Goal: Communication & Community: Answer question/provide support

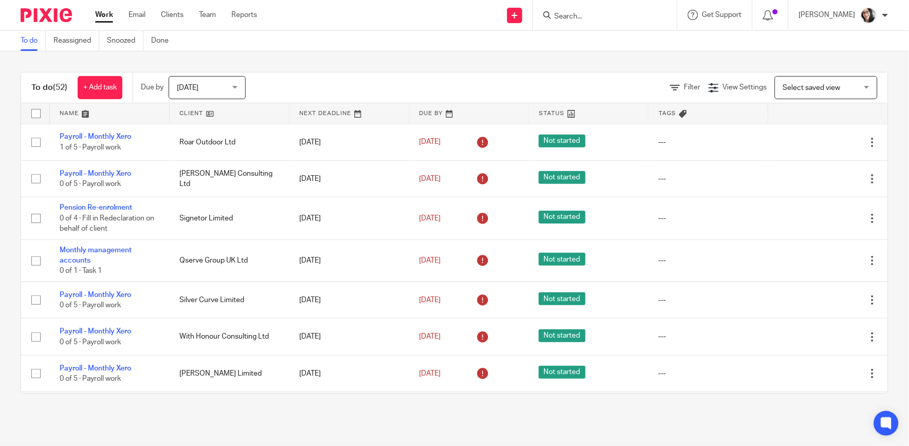
click at [191, 114] on link at bounding box center [229, 113] width 119 height 21
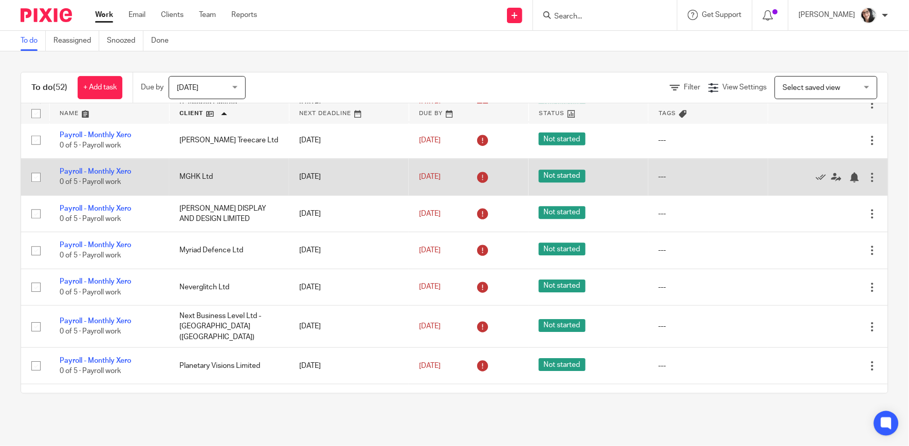
scroll to position [856, 0]
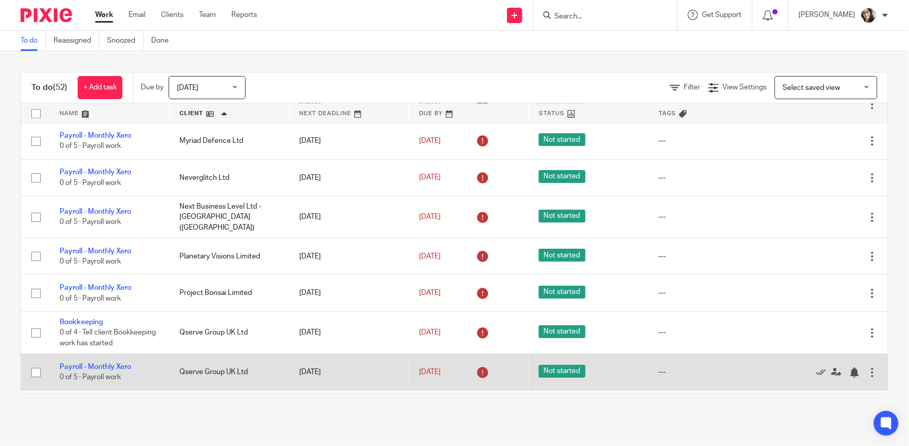
click at [211, 374] on td "Qserve Group UK Ltd" at bounding box center [229, 372] width 120 height 37
click at [118, 365] on td "Payroll - Monthly Xero 0 of 5 · Payroll work" at bounding box center [109, 372] width 120 height 37
click at [121, 371] on link "Payroll - Monthly Xero" at bounding box center [95, 366] width 71 height 7
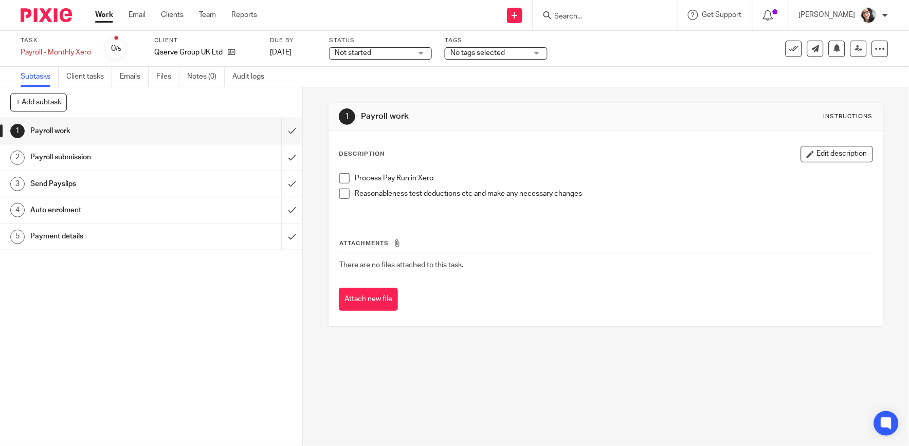
click at [54, 238] on h1 "Payment details" at bounding box center [110, 236] width 160 height 15
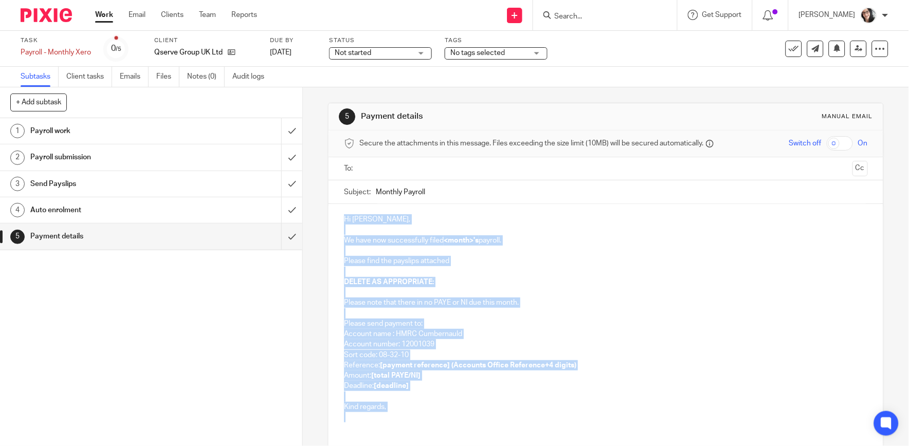
drag, startPoint x: 387, startPoint y: 419, endPoint x: 335, endPoint y: 216, distance: 209.1
click at [335, 216] on div "Hi [PERSON_NAME], We have now successfully filed <month>'s payroll. Please find…" at bounding box center [606, 317] width 554 height 226
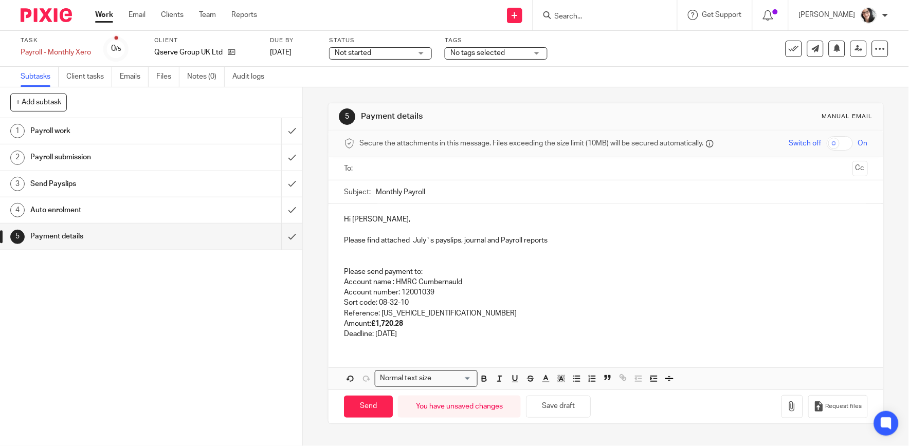
click at [404, 171] on input "text" at bounding box center [605, 169] width 485 height 12
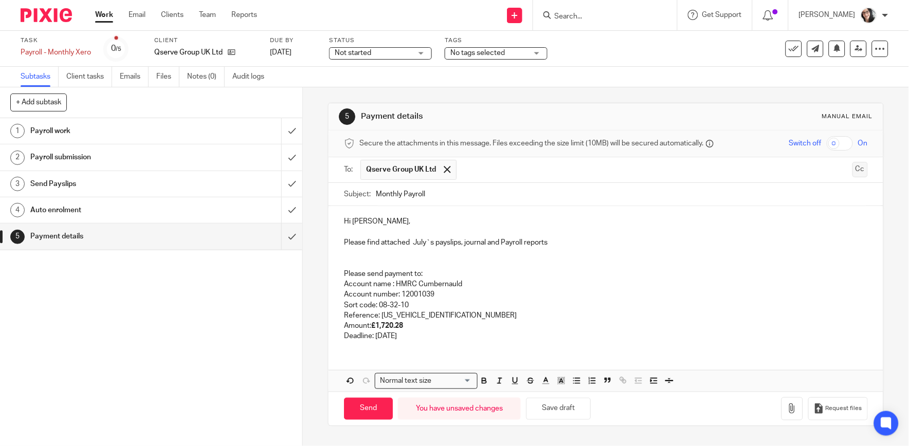
click at [852, 171] on button "Cc" at bounding box center [859, 169] width 15 height 15
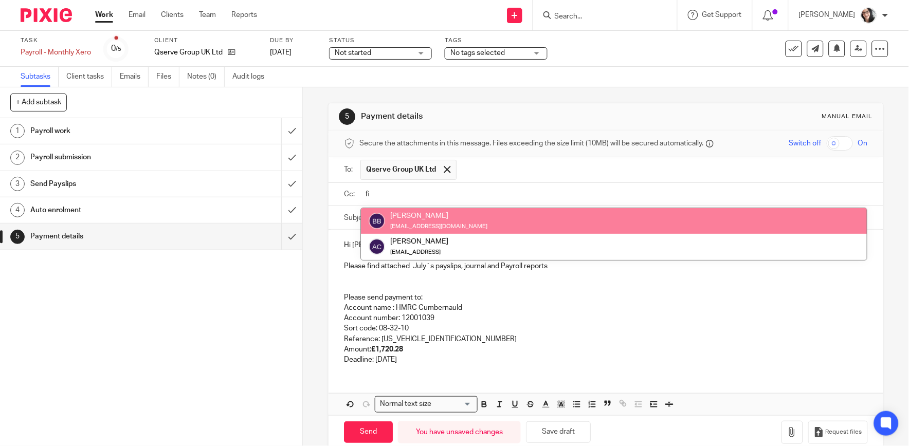
type input "fi"
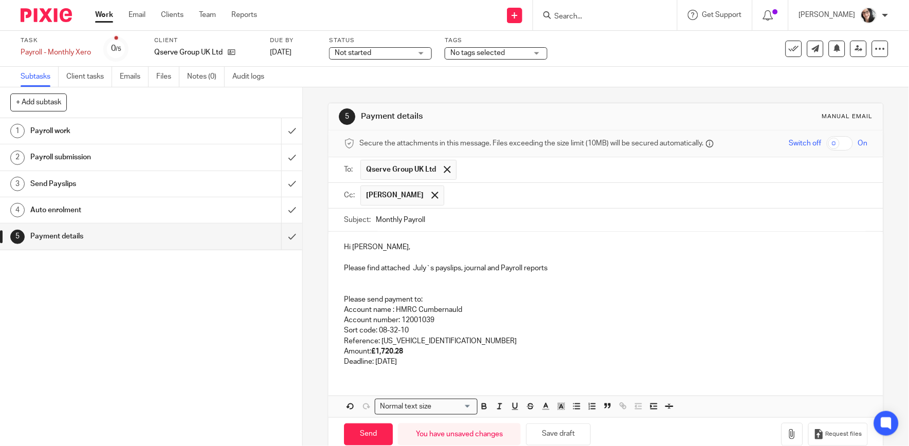
click at [471, 201] on input "text" at bounding box center [656, 196] width 414 height 20
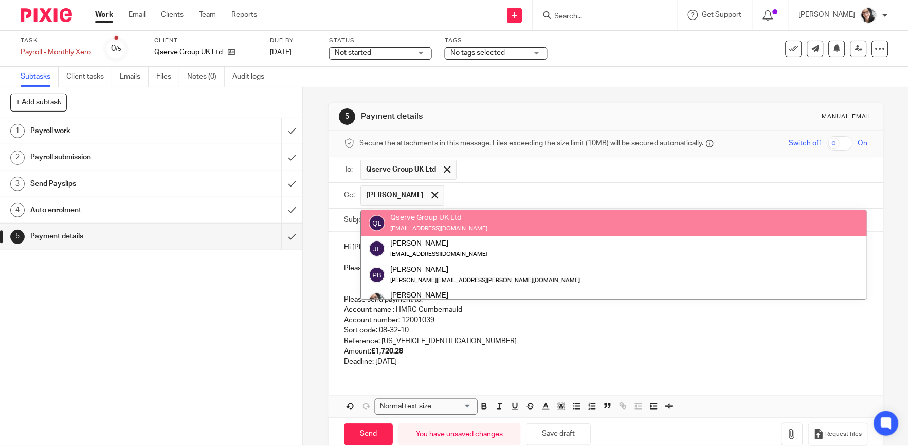
type input "y"
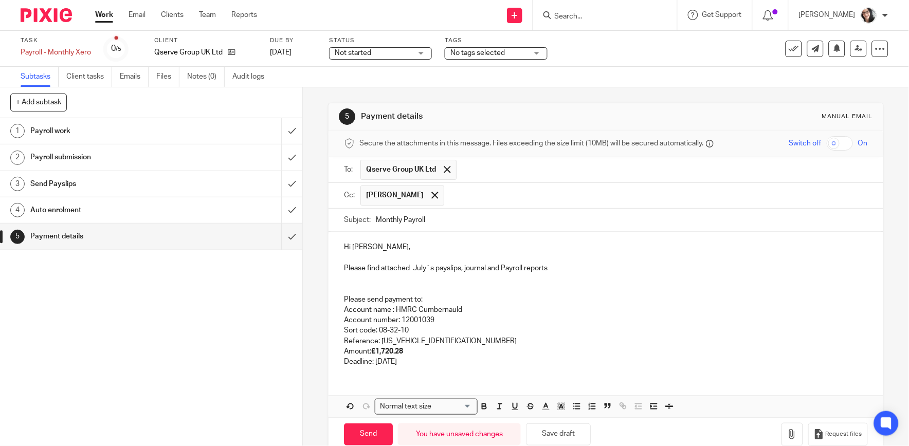
type input "y"
paste input "Yael.Salakory@qservegroup.com"
type input "Yael.Salakory@qservegroup.com"
click at [482, 222] on input "Monthly Payroll" at bounding box center [621, 220] width 491 height 23
type input "Monthly Payroll August 25"
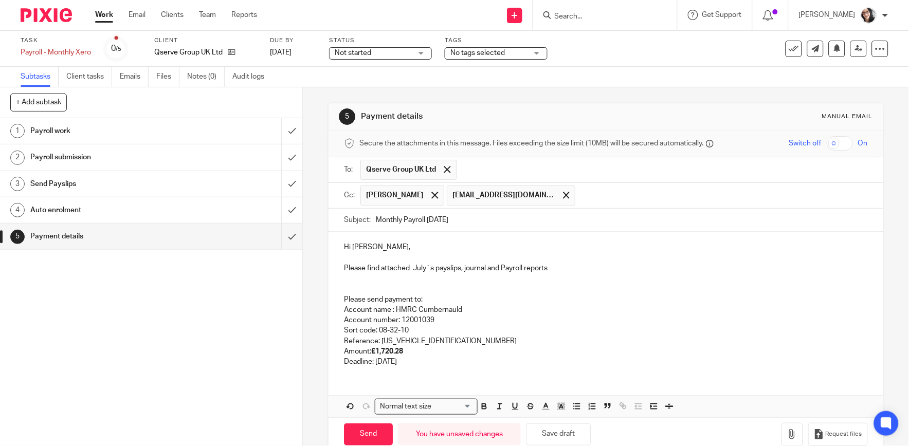
click at [451, 246] on p "Hi Patrick," at bounding box center [605, 247] width 523 height 10
click at [424, 270] on p "Please find attached July`s payslips, journal and Payroll reports" at bounding box center [605, 268] width 523 height 10
click at [422, 270] on p "Please find attached July`s payslips, journal and Payroll reports" at bounding box center [605, 268] width 523 height 10
click at [459, 340] on p "Reference: 457PW014339212604" at bounding box center [605, 341] width 523 height 10
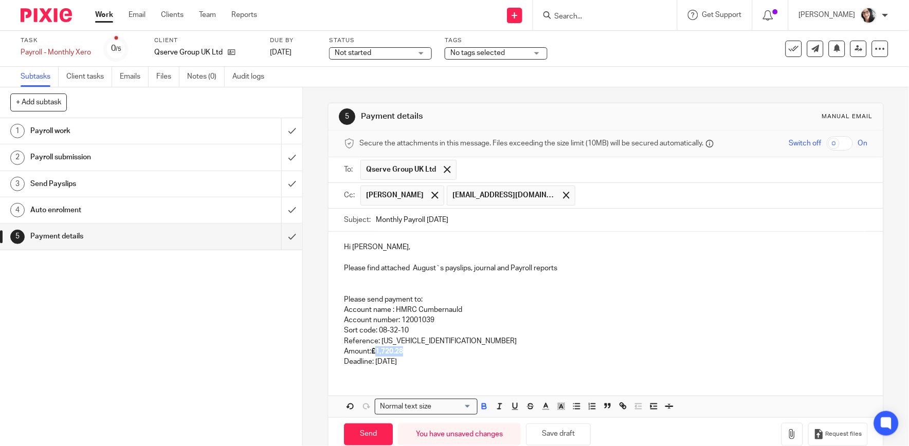
drag, startPoint x: 404, startPoint y: 353, endPoint x: 374, endPoint y: 356, distance: 30.4
click at [374, 356] on p "Amount: £1,720.28" at bounding box center [605, 352] width 523 height 10
click at [401, 364] on p "Deadline: 20th August 2025" at bounding box center [605, 362] width 523 height 10
click at [497, 366] on p "Deadline: 20th September 2025" at bounding box center [605, 362] width 523 height 10
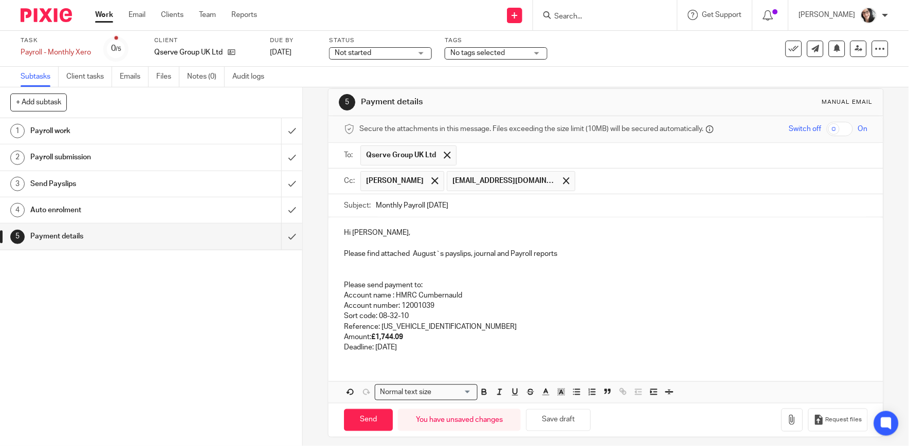
scroll to position [22, 0]
